Goal: Information Seeking & Learning: Find specific page/section

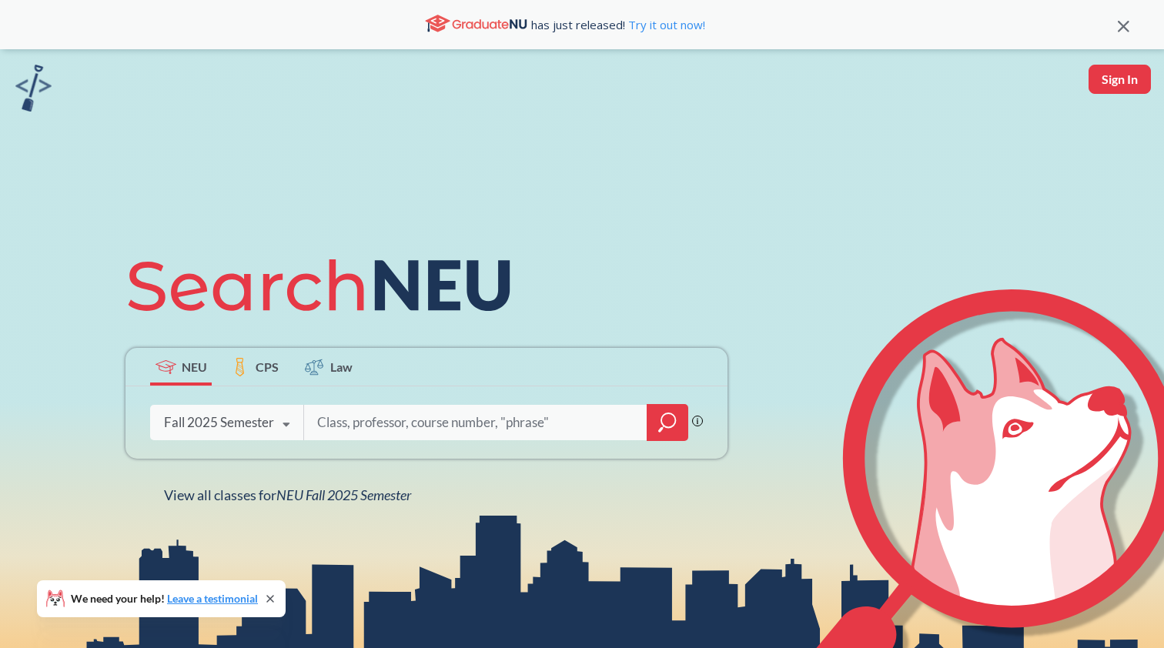
click at [261, 371] on span "CPS" at bounding box center [267, 367] width 23 height 18
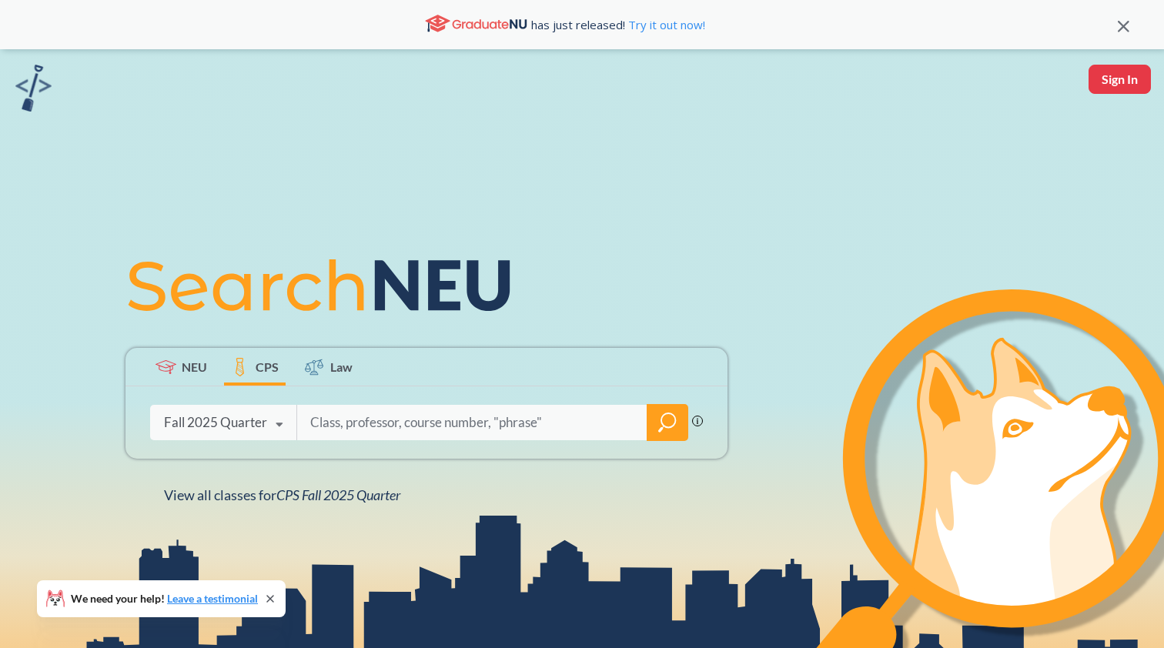
click at [316, 368] on icon at bounding box center [314, 367] width 18 height 18
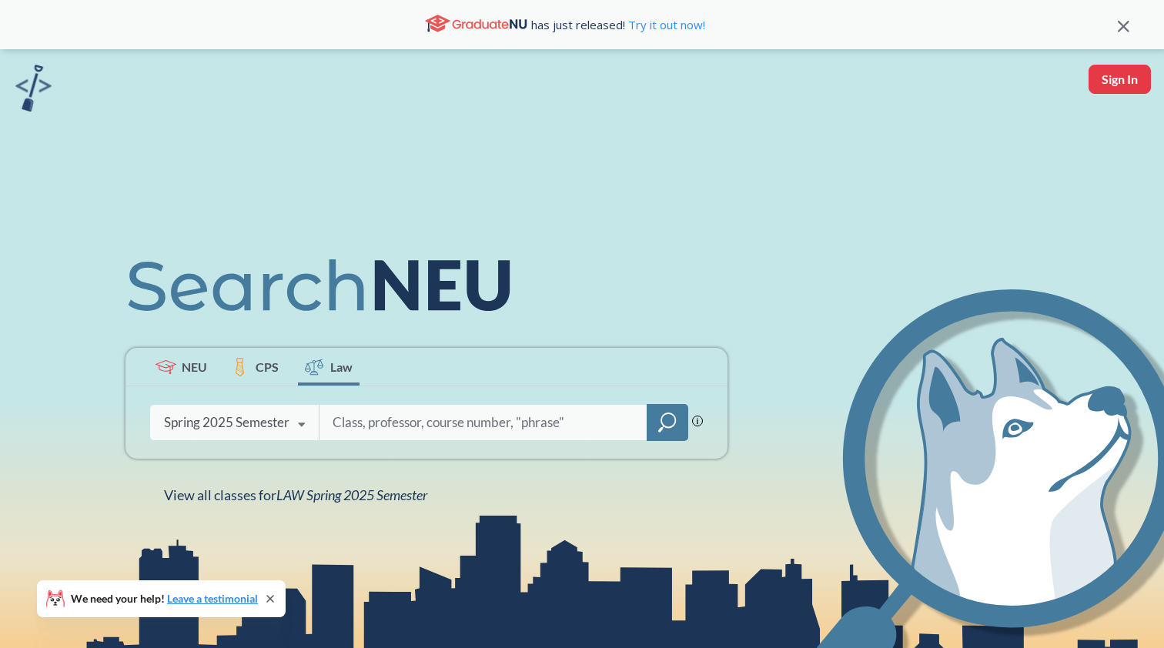
click at [272, 364] on span "CPS" at bounding box center [267, 367] width 23 height 18
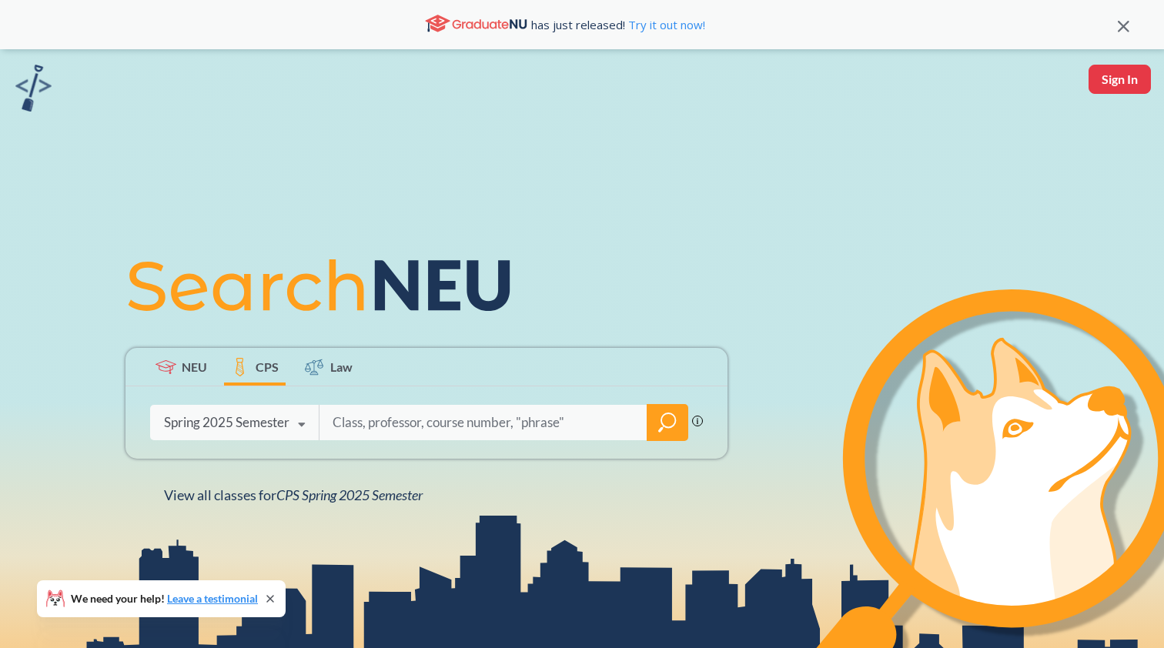
click at [198, 371] on span "NEU" at bounding box center [194, 367] width 25 height 18
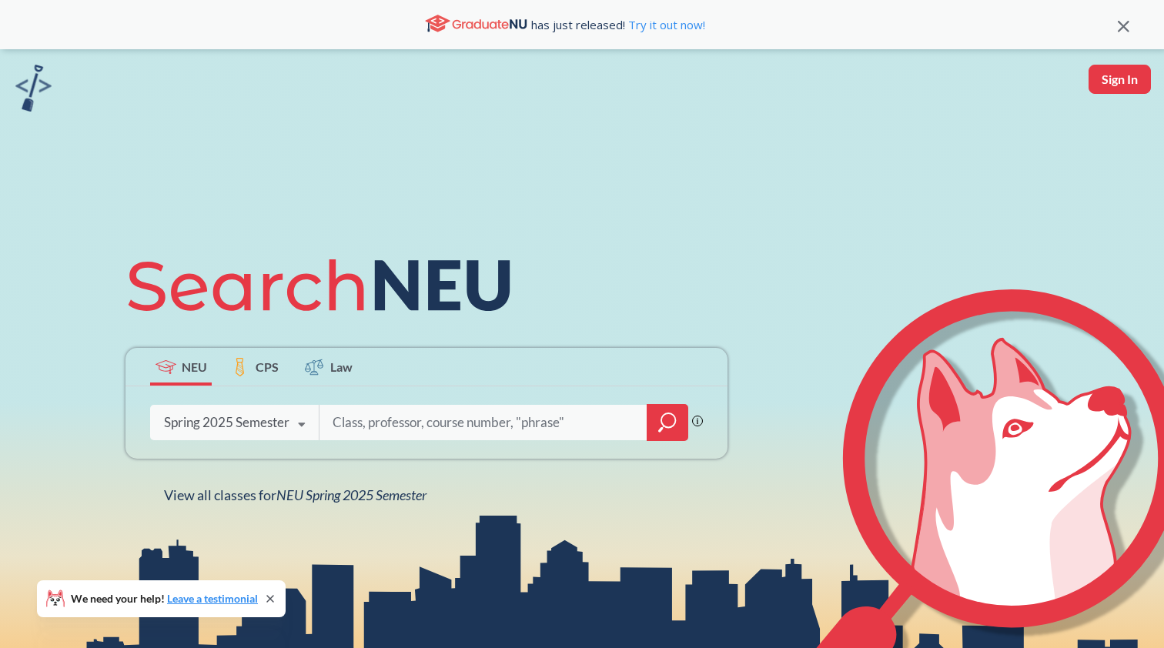
click at [252, 371] on label "CPS" at bounding box center [255, 367] width 62 height 38
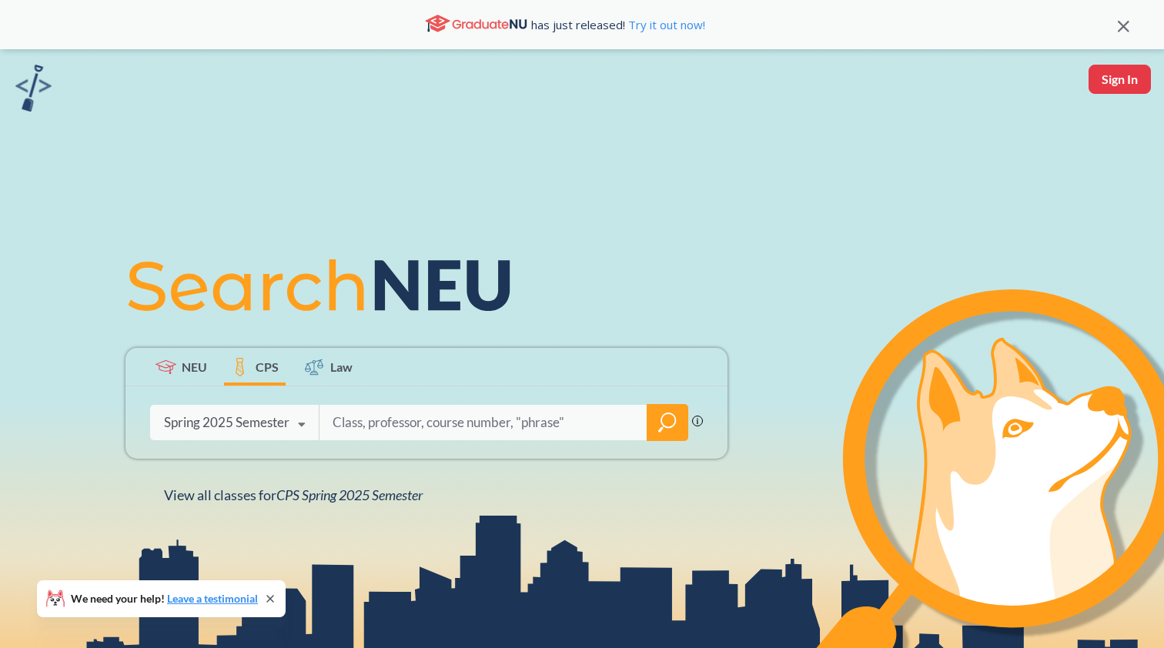
click at [330, 367] on label "Law" at bounding box center [329, 367] width 62 height 38
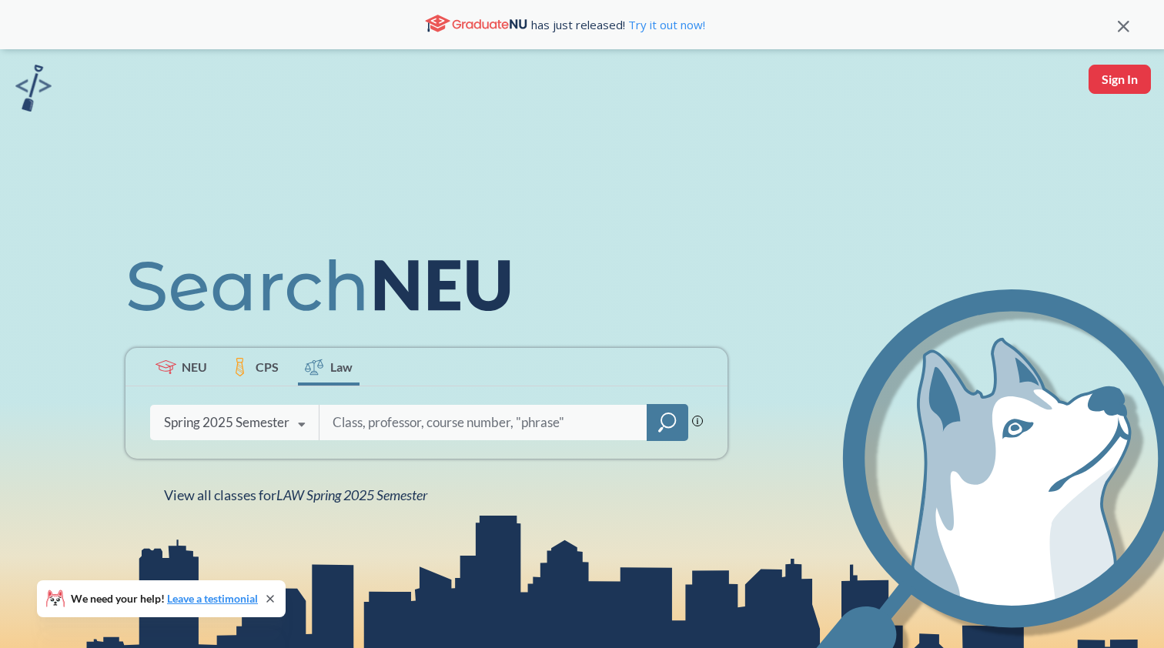
click at [187, 369] on span "NEU" at bounding box center [194, 367] width 25 height 18
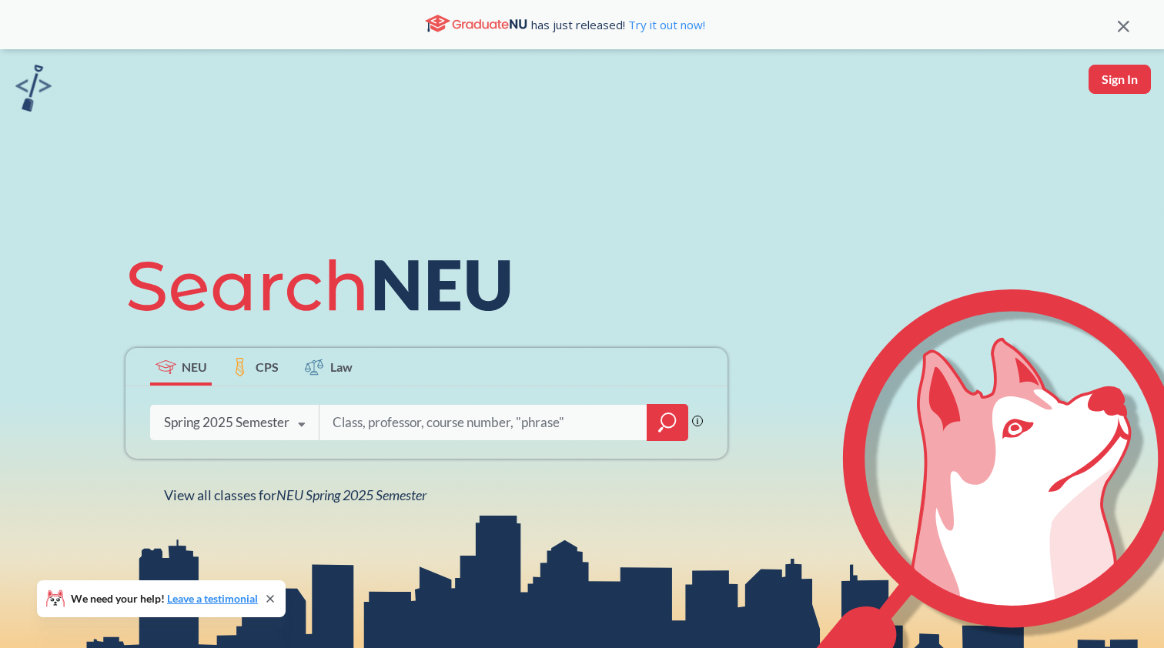
click at [239, 365] on icon at bounding box center [240, 367] width 16 height 18
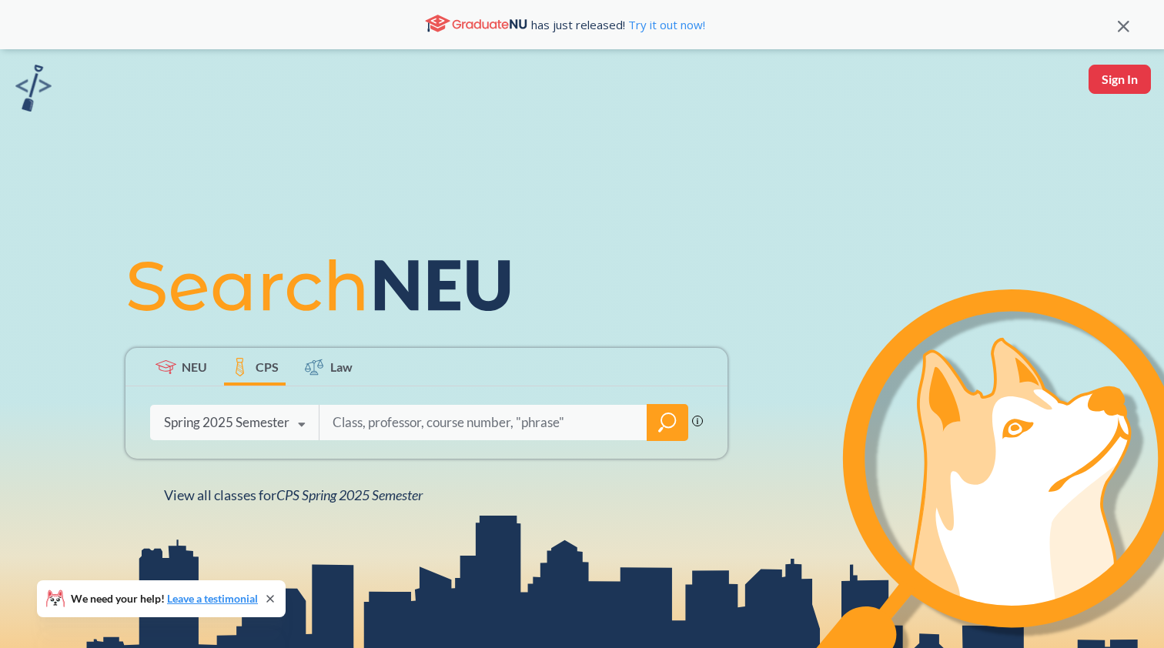
click at [350, 365] on span "Law" at bounding box center [341, 367] width 22 height 18
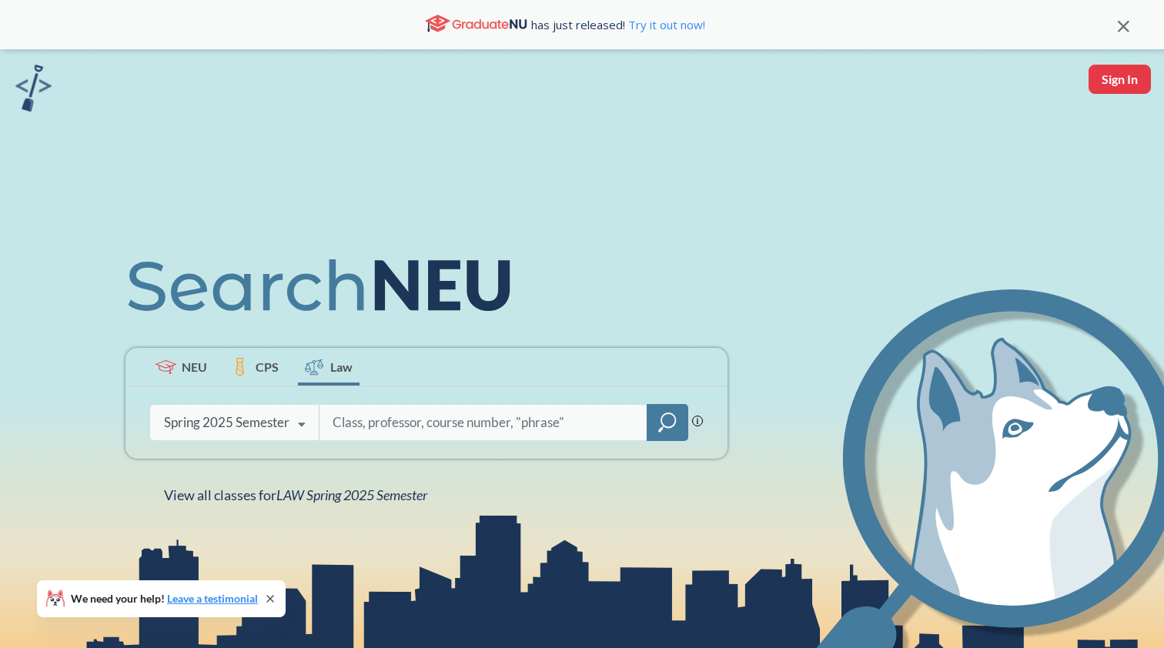
click at [172, 364] on icon at bounding box center [166, 367] width 21 height 14
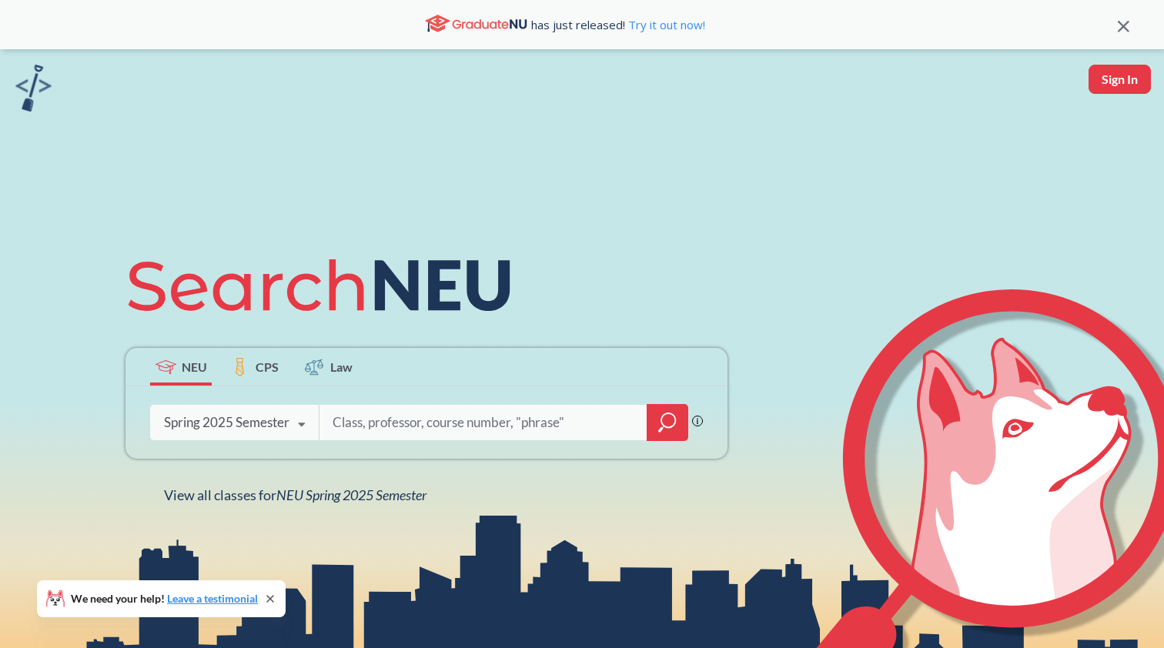
click at [29, 76] on img at bounding box center [33, 88] width 36 height 47
click at [667, 25] on link "Try it out now!" at bounding box center [665, 24] width 80 height 15
click at [265, 408] on div "Spring 2025 Semester Fall 2025 Semester Summer 2 2025 Semester Summer Full 2025…" at bounding box center [234, 422] width 169 height 38
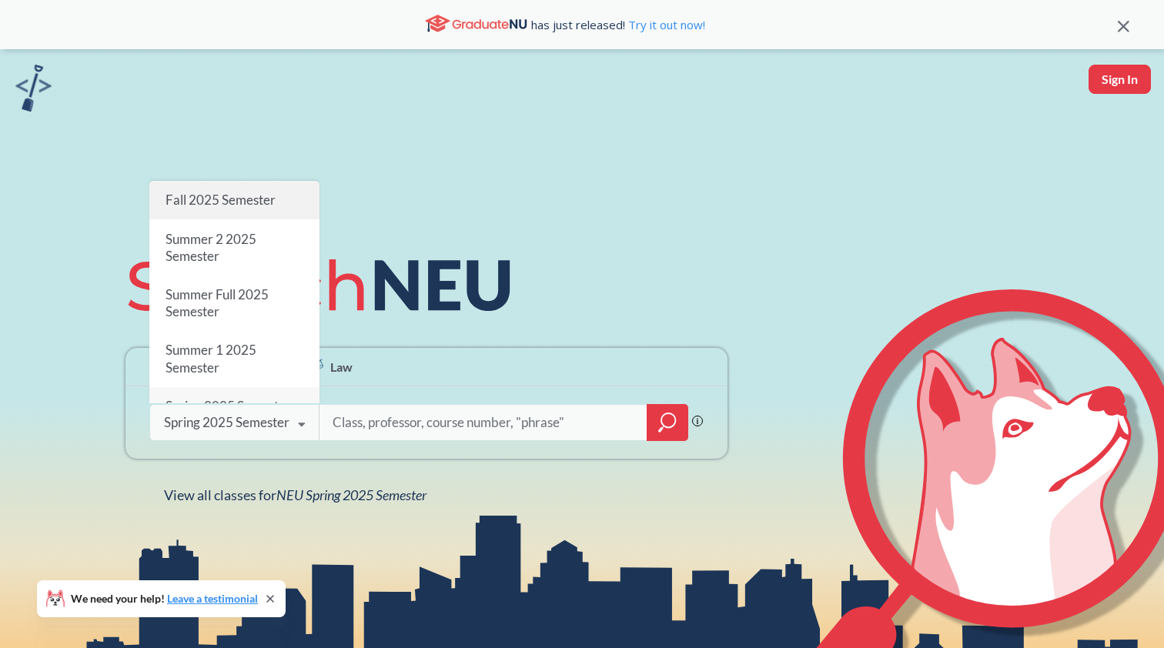
click at [256, 196] on span "Fall 2025 Semester" at bounding box center [221, 200] width 110 height 16
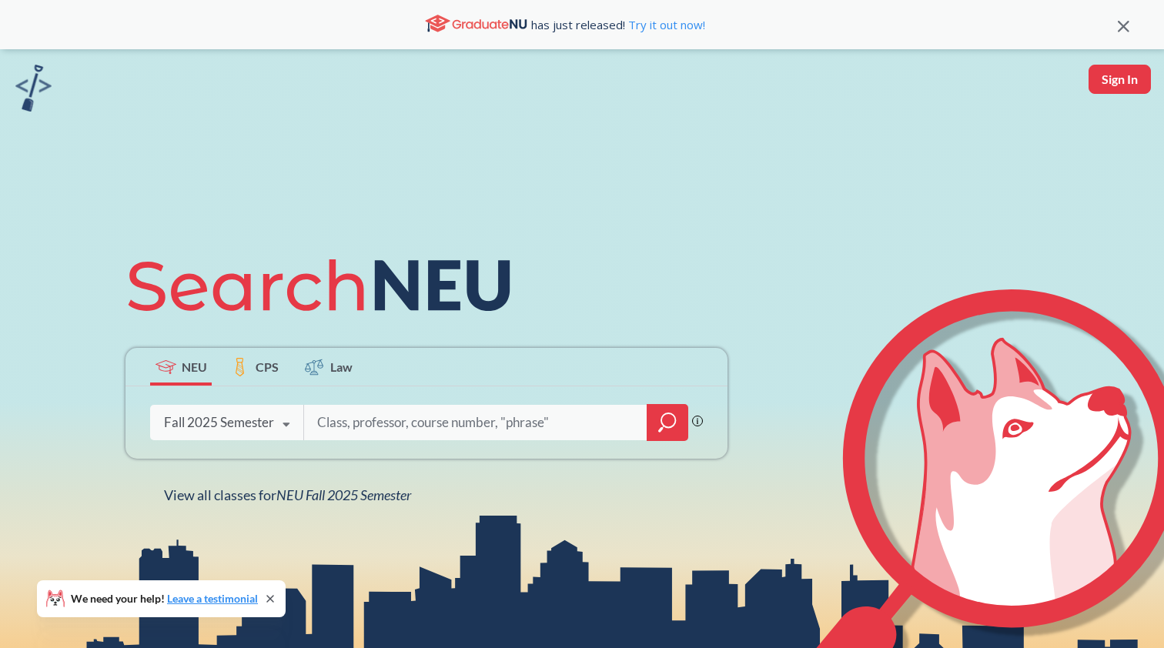
click at [390, 420] on input "search" at bounding box center [476, 423] width 320 height 32
type input "Computer human interaction"
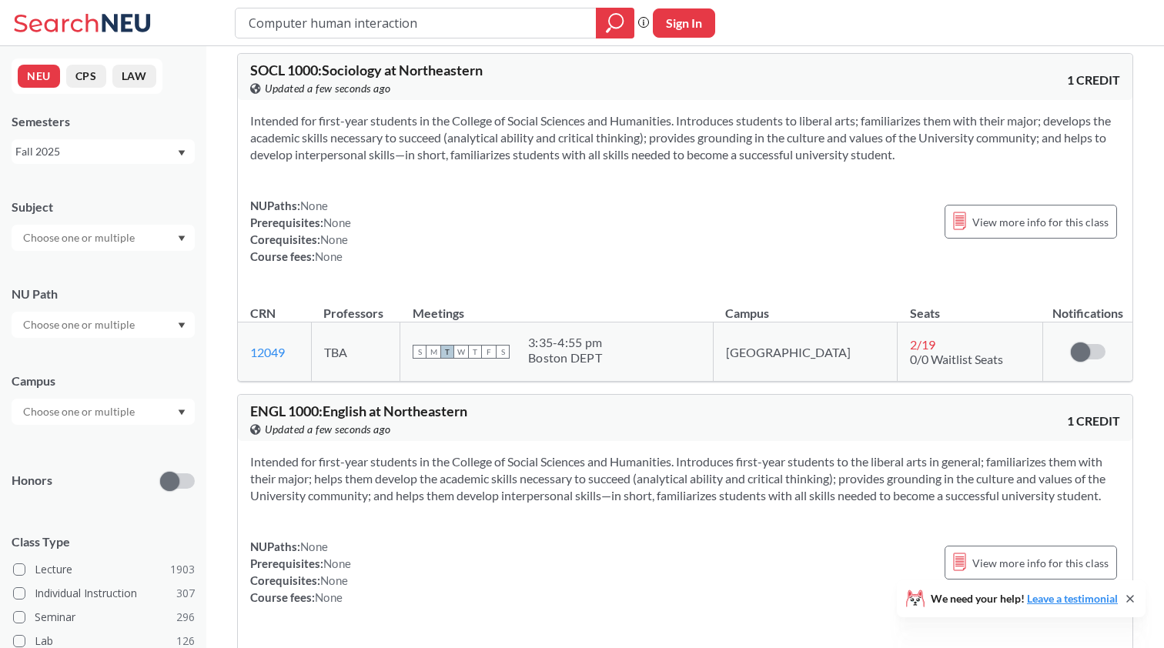
scroll to position [44355, 0]
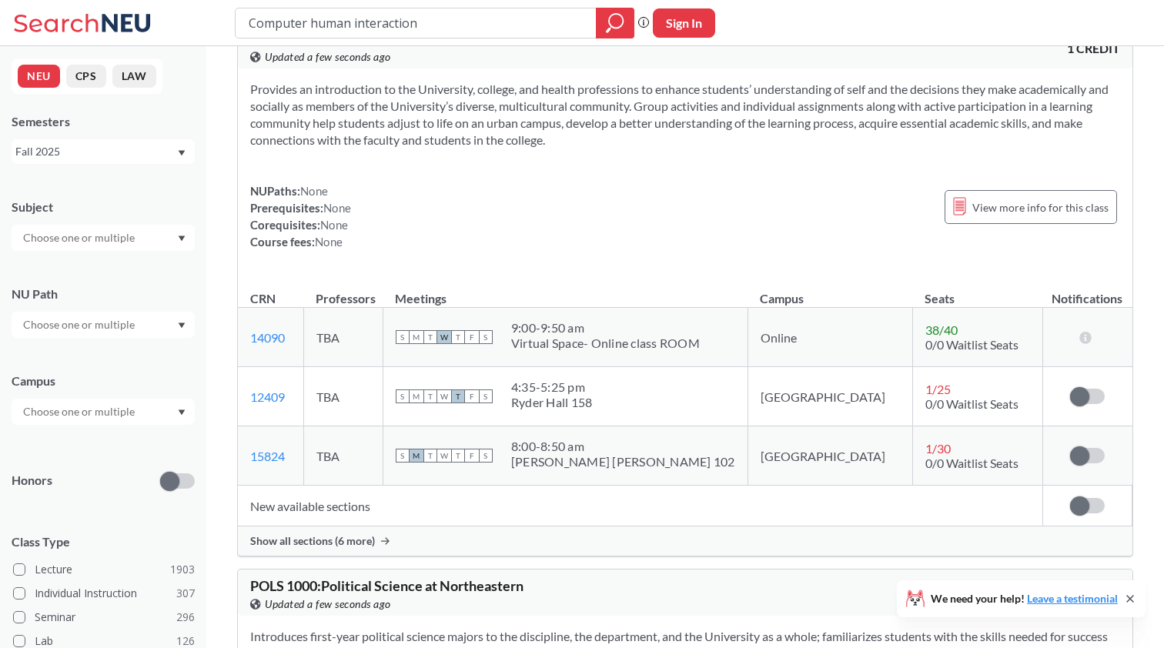
click at [56, 16] on icon at bounding box center [84, 23] width 143 height 31
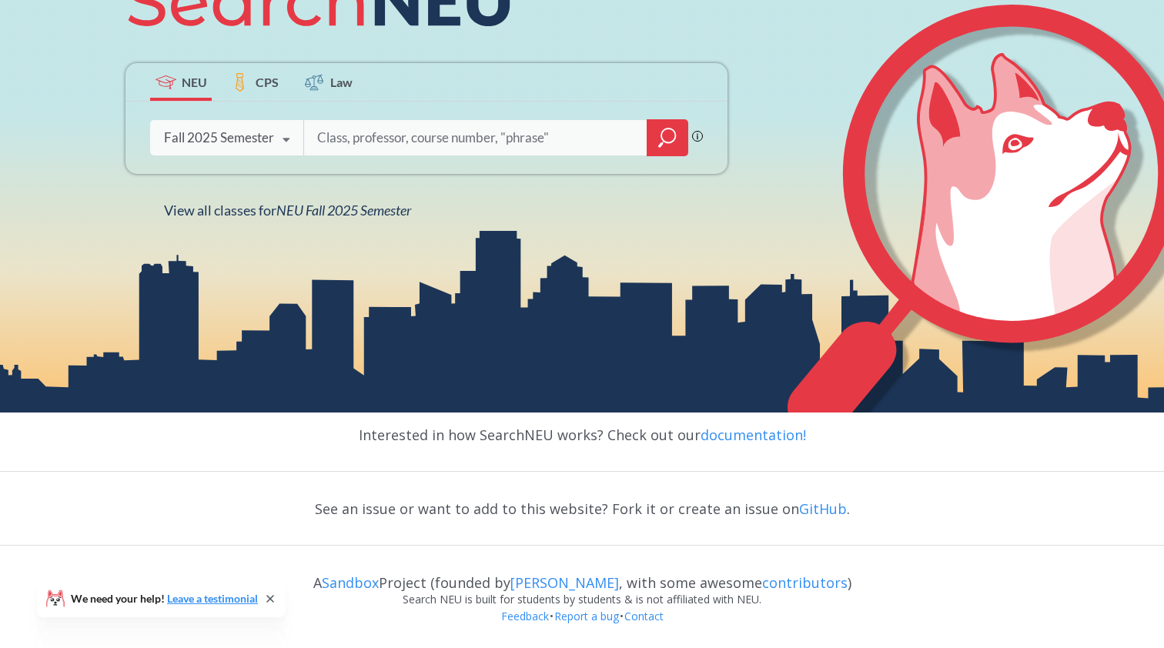
scroll to position [285, 0]
click at [802, 504] on link "GitHub" at bounding box center [823, 509] width 48 height 18
